Goal: Task Accomplishment & Management: Manage account settings

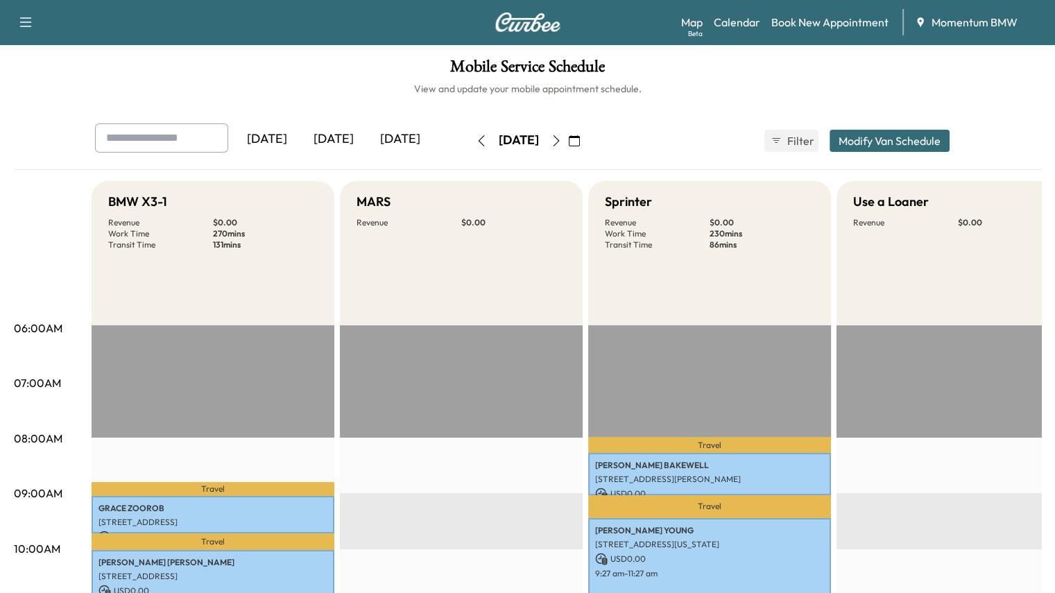
click at [562, 139] on icon "button" at bounding box center [556, 140] width 11 height 11
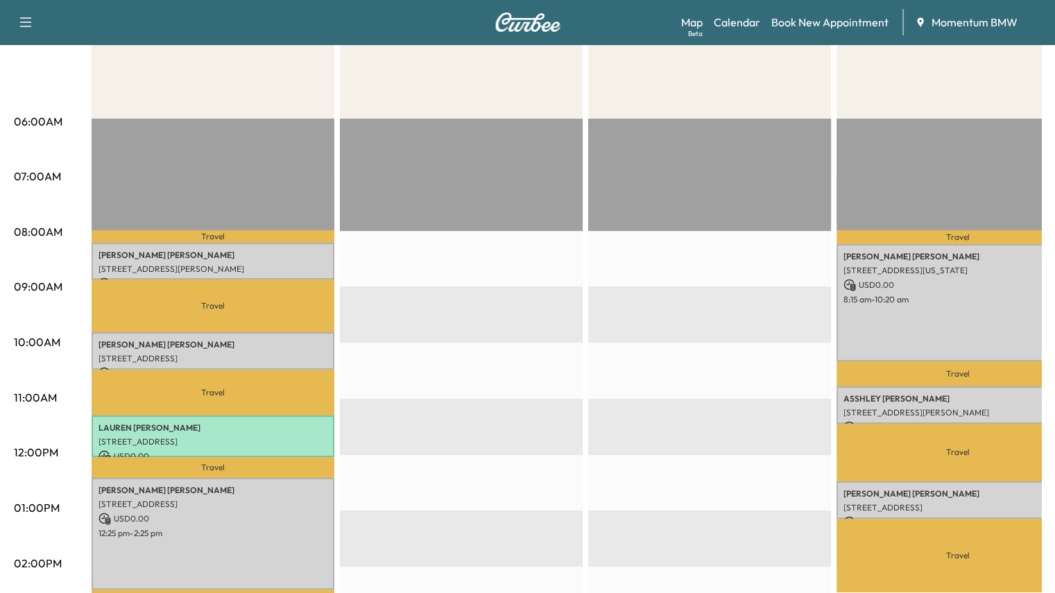
scroll to position [277, 0]
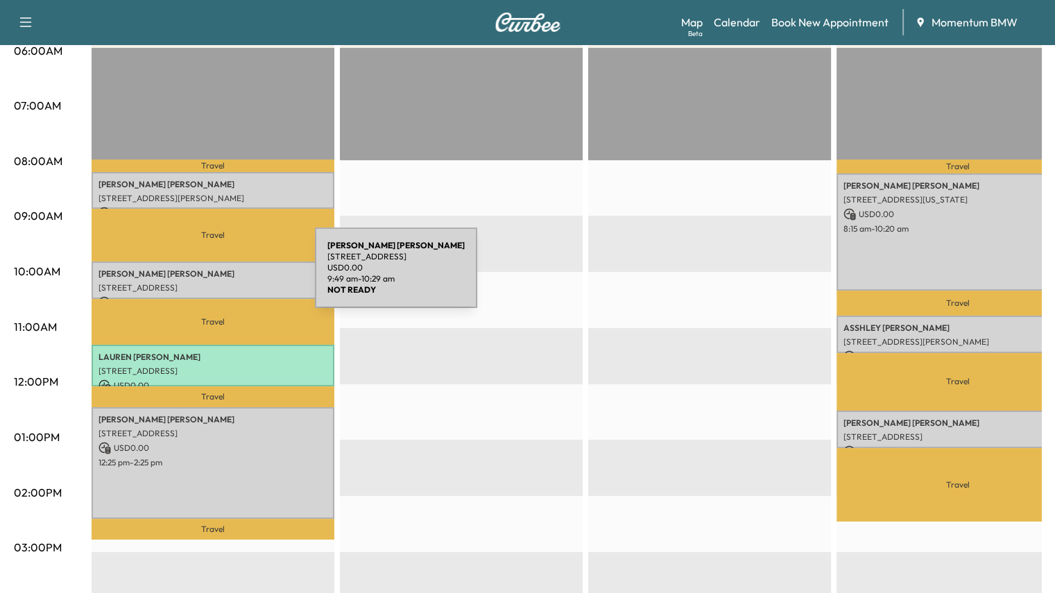
click at [211, 276] on div "[PERSON_NAME] [STREET_ADDRESS] USD 0.00 9:49 am - 10:29 am" at bounding box center [213, 280] width 243 height 37
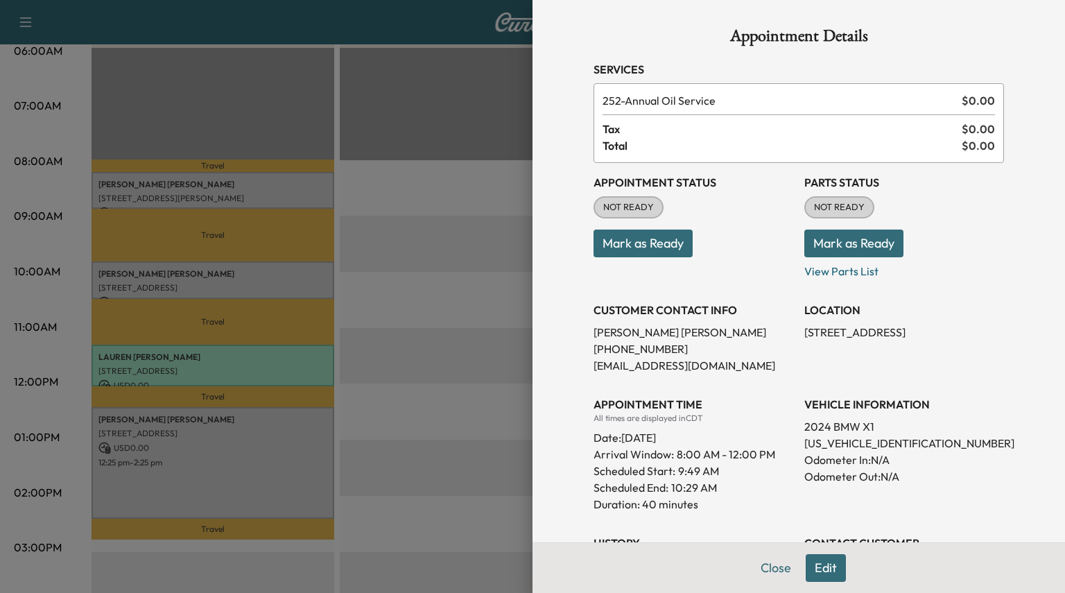
click at [814, 243] on button "Mark as Ready" at bounding box center [854, 244] width 99 height 28
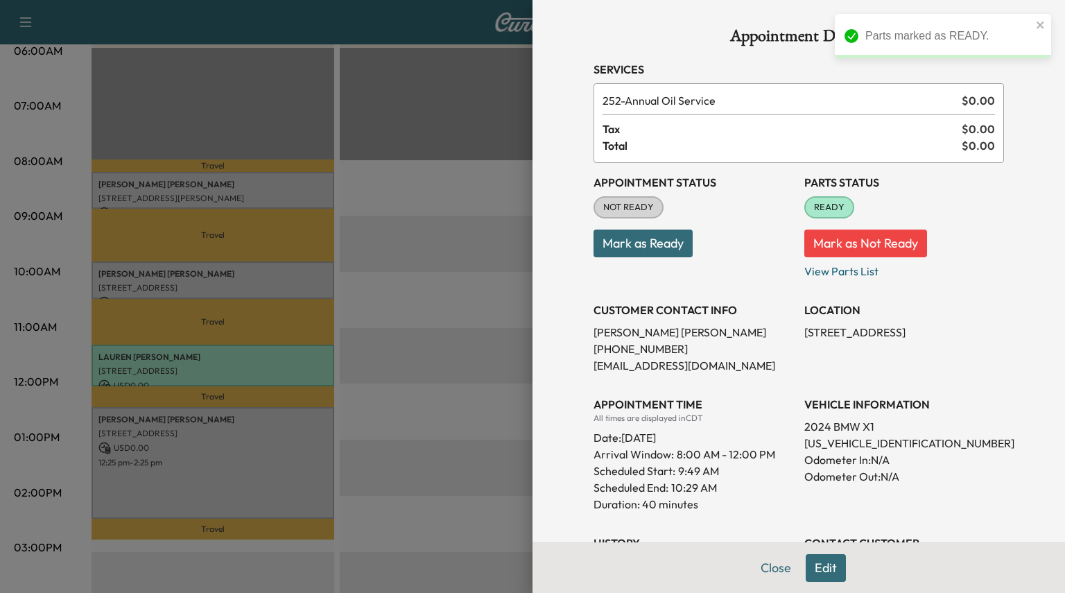
click at [761, 566] on button "Close" at bounding box center [776, 568] width 49 height 28
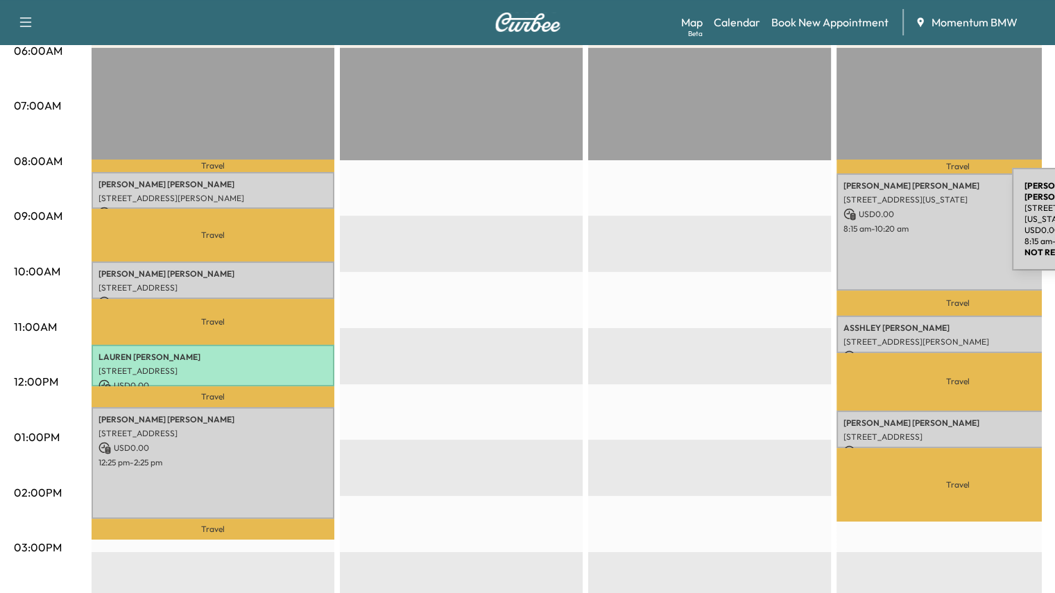
click at [908, 216] on p "USD 0.00" at bounding box center [957, 214] width 229 height 12
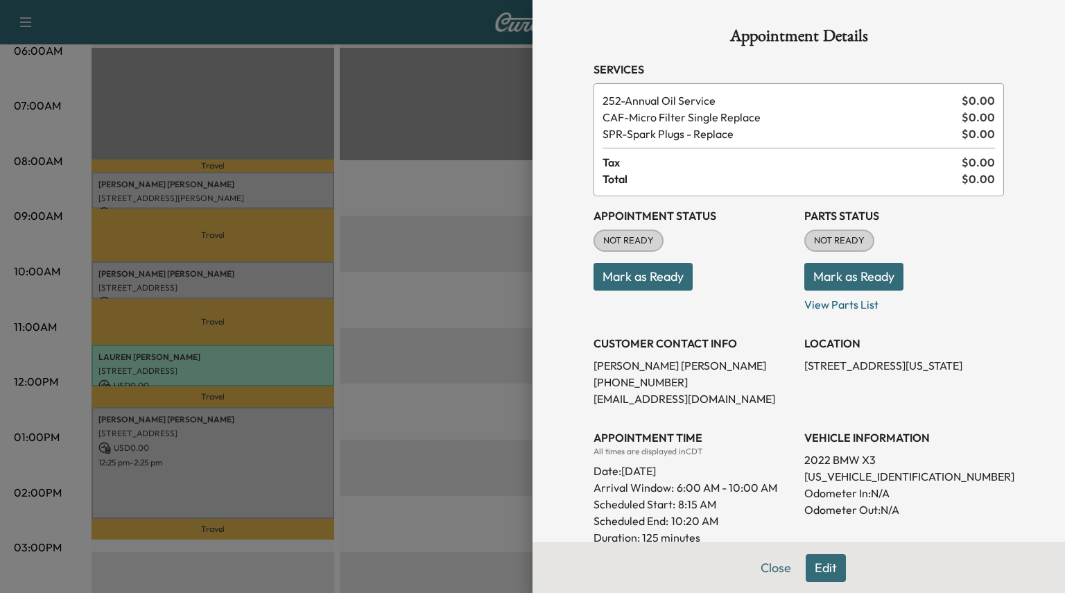
click at [850, 272] on button "Mark as Ready" at bounding box center [854, 277] width 99 height 28
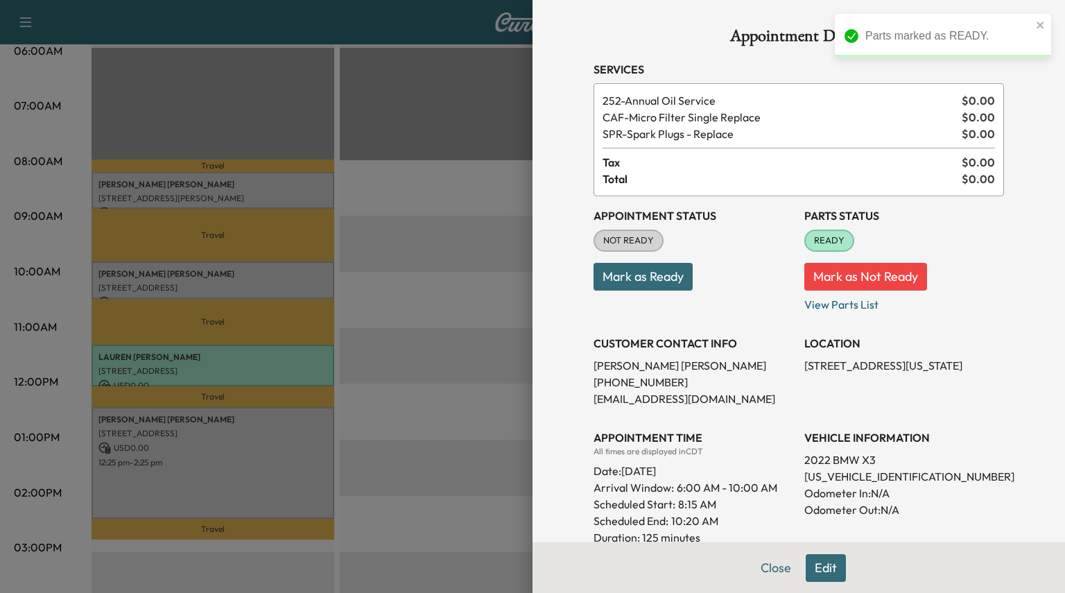
click at [766, 571] on button "Close" at bounding box center [776, 568] width 49 height 28
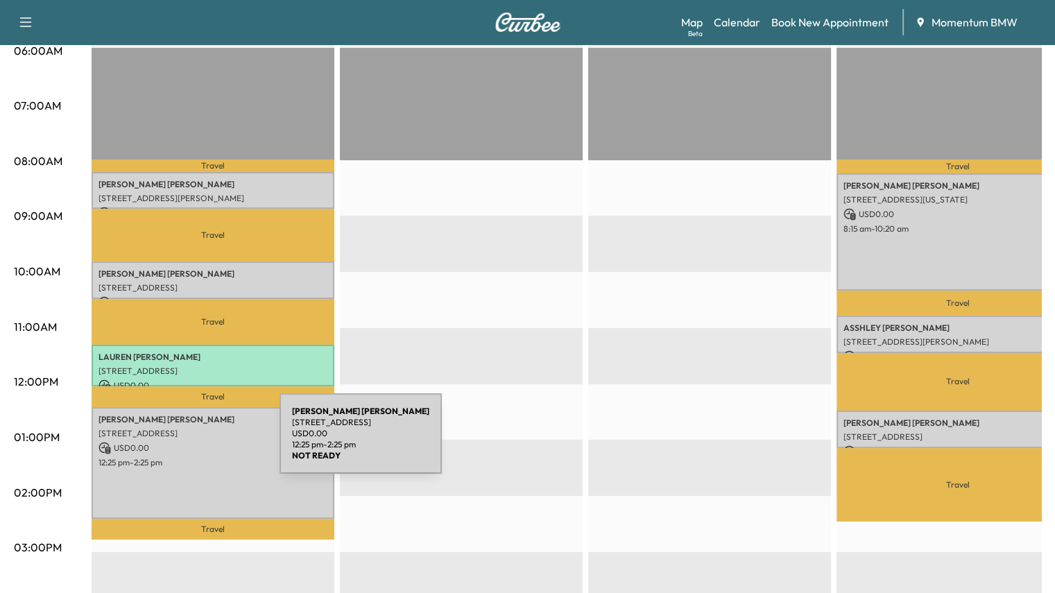
click at [175, 442] on p "USD 0.00" at bounding box center [212, 448] width 229 height 12
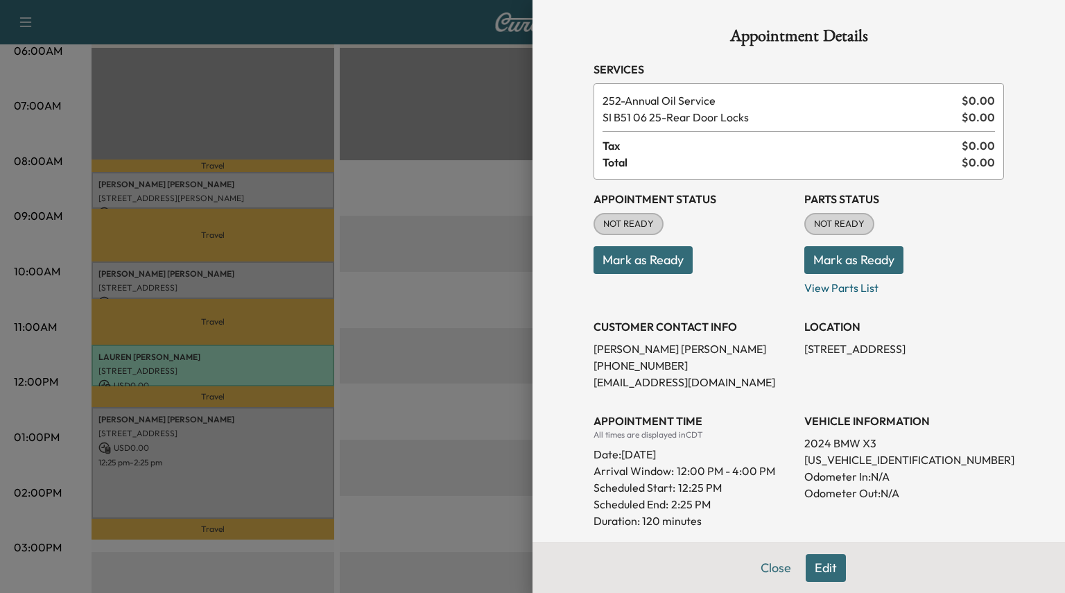
click at [818, 252] on button "Mark as Ready" at bounding box center [854, 260] width 99 height 28
click at [765, 569] on button "Close" at bounding box center [776, 568] width 49 height 28
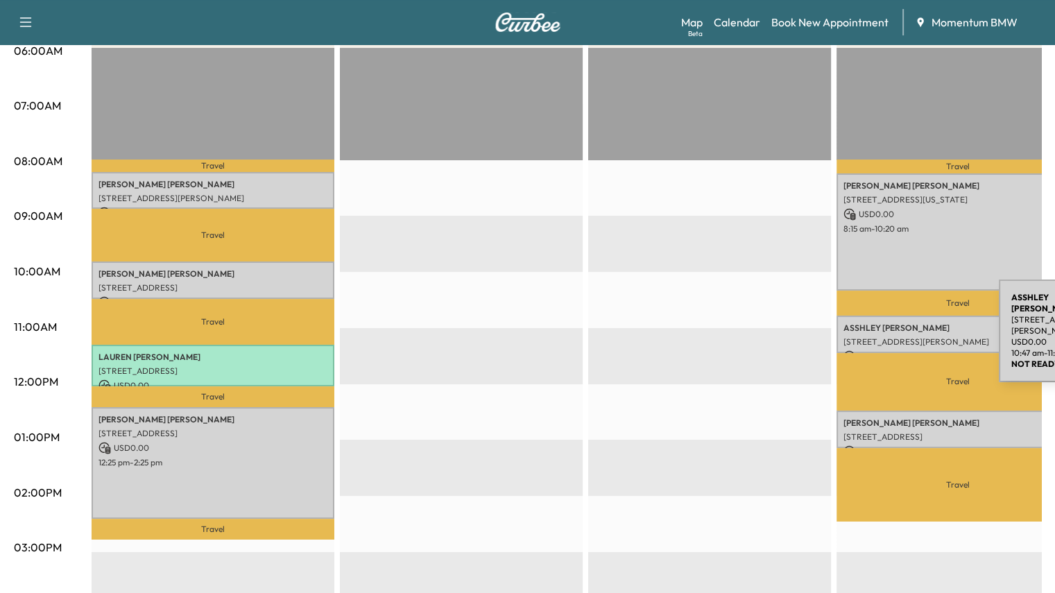
click at [895, 328] on p "[PERSON_NAME]" at bounding box center [957, 328] width 229 height 11
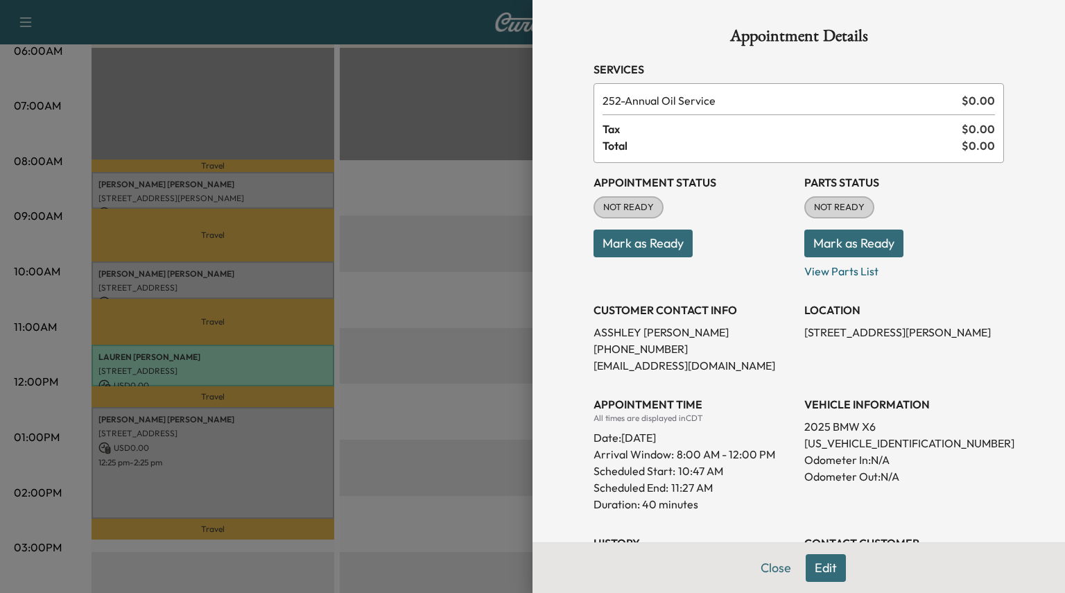
click at [860, 241] on button "Mark as Ready" at bounding box center [854, 244] width 99 height 28
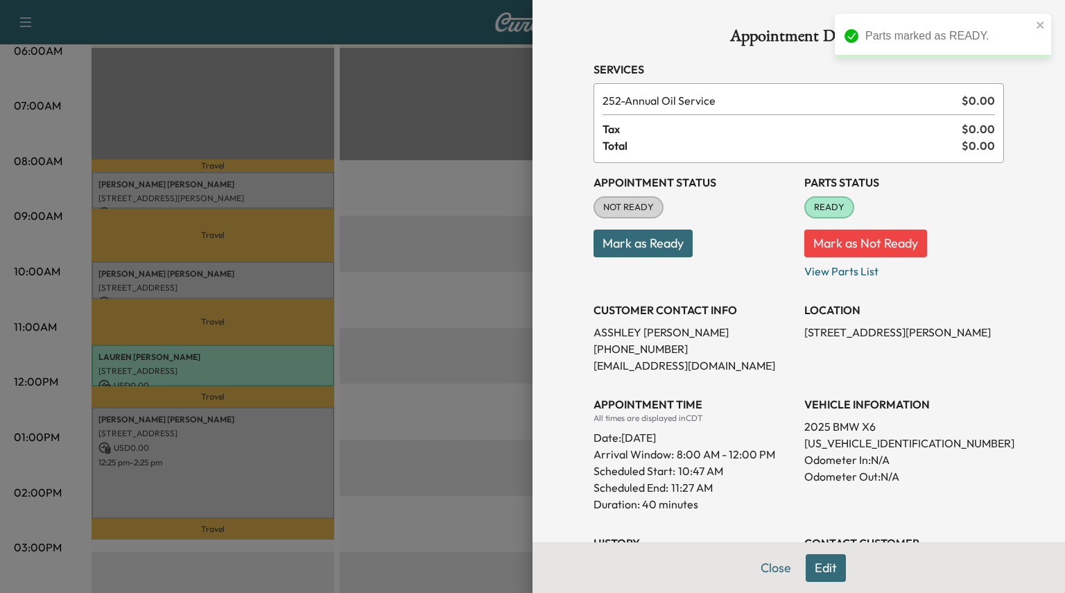
click at [769, 572] on button "Close" at bounding box center [776, 568] width 49 height 28
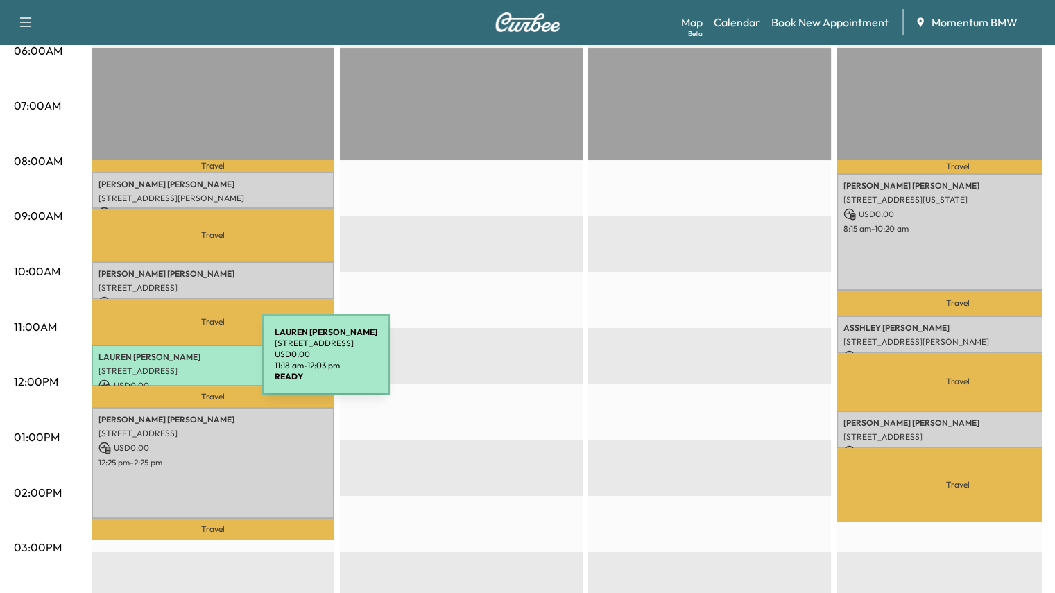
click at [158, 360] on div "[PERSON_NAME] [STREET_ADDRESS] USD 0.00 11:18 am - 12:03 pm" at bounding box center [213, 366] width 243 height 42
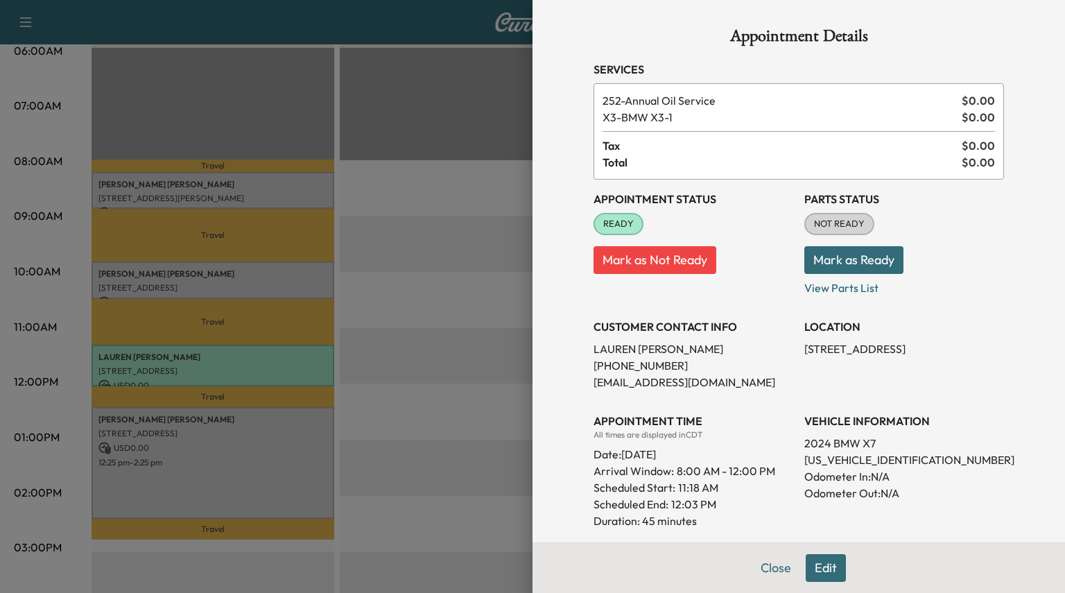
click at [824, 262] on button "Mark as Ready" at bounding box center [854, 260] width 99 height 28
click at [764, 576] on button "Close" at bounding box center [776, 568] width 49 height 28
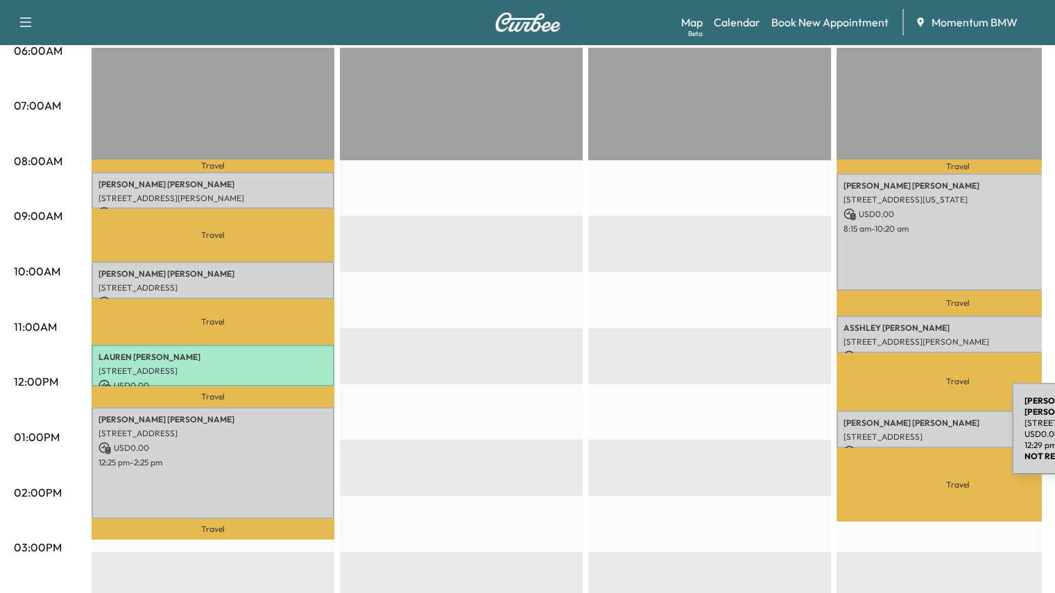
click at [908, 431] on p "[STREET_ADDRESS]" at bounding box center [957, 436] width 229 height 11
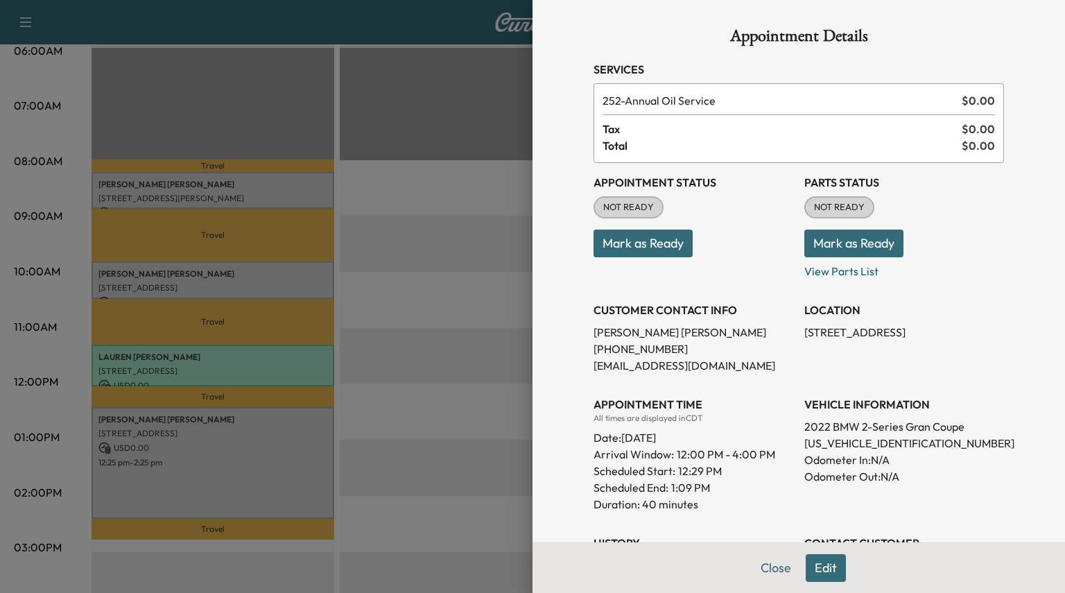
click at [766, 568] on button "Close" at bounding box center [776, 568] width 49 height 28
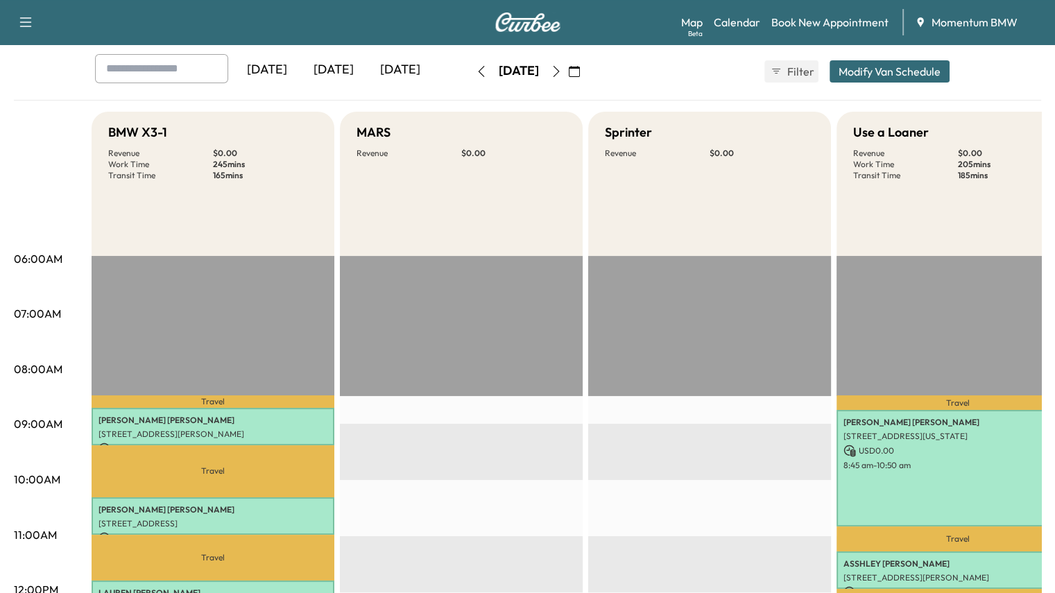
scroll to position [347, 0]
